Goal: Information Seeking & Learning: Understand process/instructions

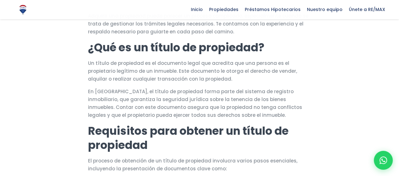
scroll to position [158, 0]
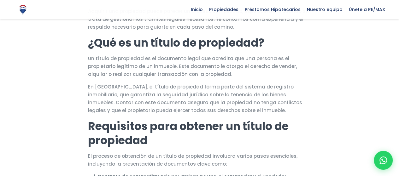
drag, startPoint x: 0, startPoint y: 0, endPoint x: 403, endPoint y: 41, distance: 405.5
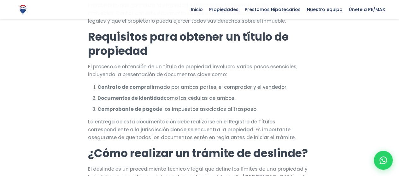
scroll to position [263, 0]
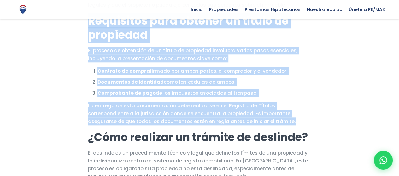
drag, startPoint x: 89, startPoint y: 31, endPoint x: 233, endPoint y: 132, distance: 175.6
click at [241, 115] on p "La entrega de esta documentación debe realizarse en el Registro de Títulos corr…" at bounding box center [199, 114] width 223 height 24
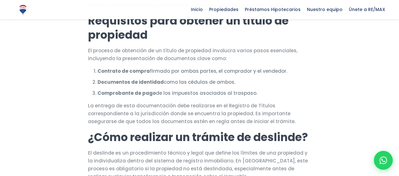
click at [89, 32] on strong "Requisitos para obtener un título de propiedad" at bounding box center [188, 28] width 201 height 30
drag, startPoint x: 89, startPoint y: 32, endPoint x: 55, endPoint y: 34, distance: 34.1
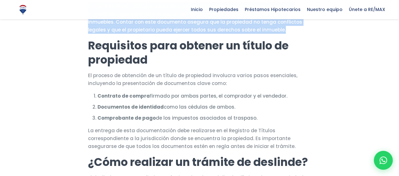
scroll to position [234, 0]
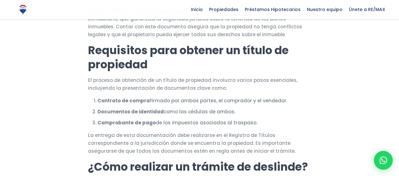
click at [88, 58] on strong "Requisitos para obtener un título de propiedad" at bounding box center [188, 58] width 201 height 30
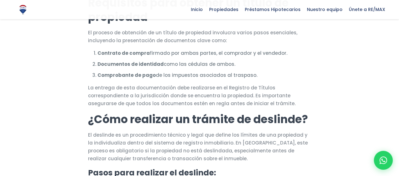
scroll to position [292, 0]
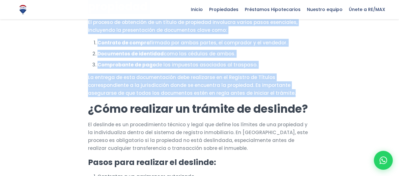
drag, startPoint x: 88, startPoint y: 58, endPoint x: 220, endPoint y: 103, distance: 139.6
copy div "Requisitos para obtener un título de propiedad El proceso de obtención de un tí…"
click at [214, 89] on p "La entrega de esta documentación debe realizarse en el Registro de Títulos corr…" at bounding box center [199, 85] width 223 height 24
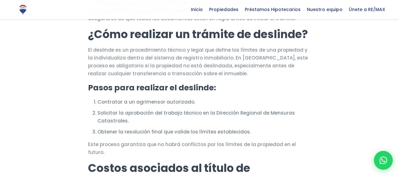
scroll to position [359, 0]
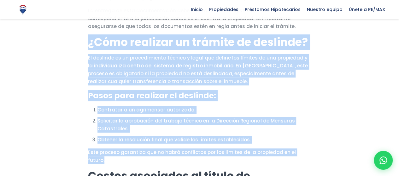
drag, startPoint x: 91, startPoint y: 54, endPoint x: 307, endPoint y: 161, distance: 241.6
copy div "¿Cómo realizar un trámite de deslinde? El deslinde es un procedimiento técnico …"
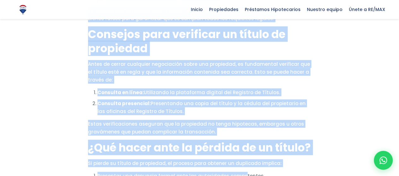
scroll to position [758, 0]
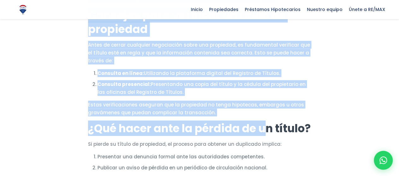
drag, startPoint x: 88, startPoint y: 34, endPoint x: 266, endPoint y: 123, distance: 199.3
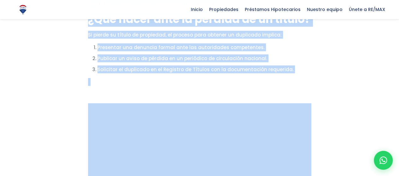
scroll to position [878, 0]
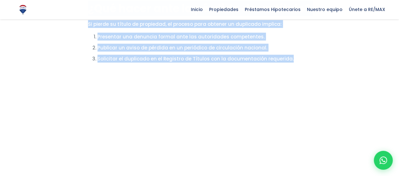
drag, startPoint x: 90, startPoint y: 46, endPoint x: 285, endPoint y: 75, distance: 197.5
copy div "Loremi dolorsita co adipis el seddoeius Temporin u laboreetdo ma aliqua en admi…"
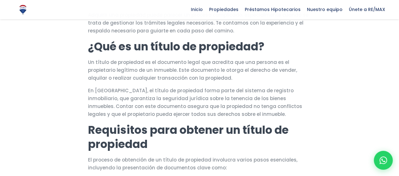
scroll to position [0, 0]
